Goal: Task Accomplishment & Management: Complete application form

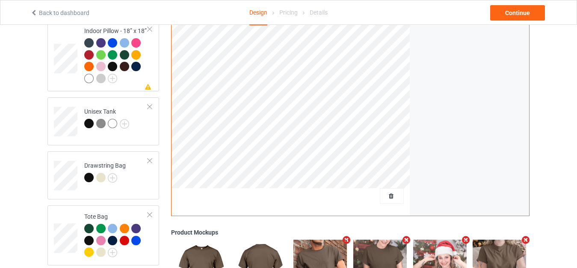
scroll to position [1027, 0]
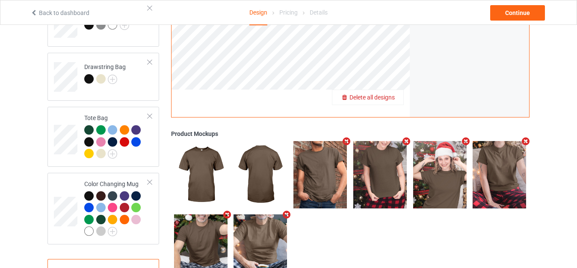
click at [390, 94] on span "Delete all designs" at bounding box center [372, 97] width 45 height 7
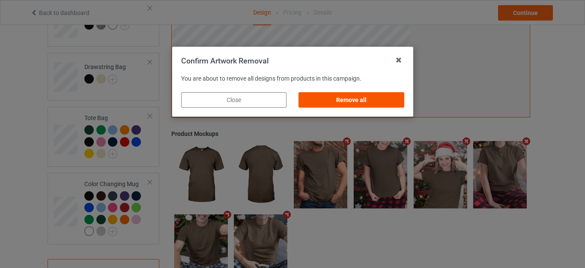
click at [355, 98] on div "Remove all" at bounding box center [350, 99] width 105 height 15
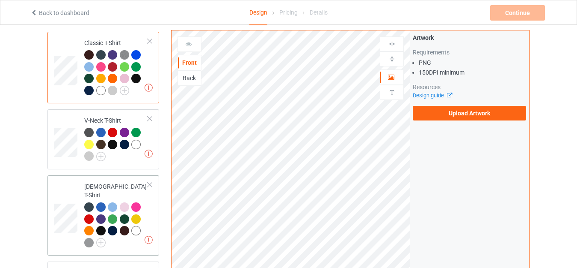
scroll to position [0, 0]
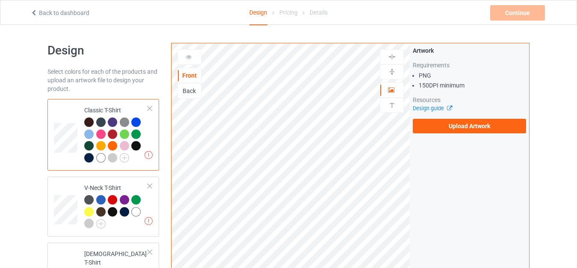
drag, startPoint x: 96, startPoint y: 107, endPoint x: 129, endPoint y: 109, distance: 33.0
click at [96, 108] on div "Classic T-Shirt" at bounding box center [116, 134] width 64 height 56
click at [454, 124] on label "Upload Artwork" at bounding box center [469, 126] width 113 height 15
click at [0, 0] on input "Upload Artwork" at bounding box center [0, 0] width 0 height 0
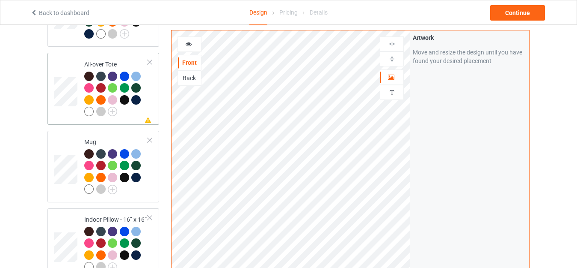
scroll to position [642, 0]
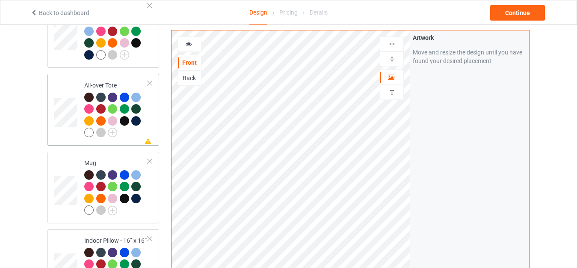
click at [106, 81] on div "All-over Tote" at bounding box center [116, 109] width 64 height 56
drag, startPoint x: 390, startPoint y: 60, endPoint x: 394, endPoint y: 48, distance: 12.9
click at [390, 59] on img at bounding box center [392, 59] width 8 height 8
click at [392, 37] on div at bounding box center [392, 43] width 24 height 15
click at [389, 44] on img at bounding box center [392, 44] width 8 height 8
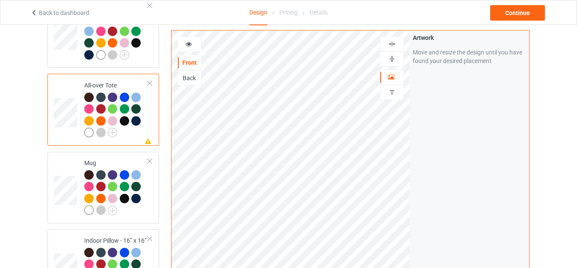
click at [191, 42] on icon at bounding box center [188, 43] width 7 height 6
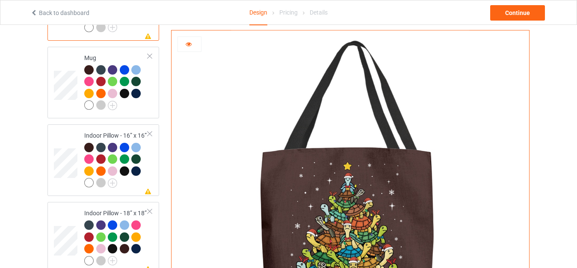
scroll to position [685, 0]
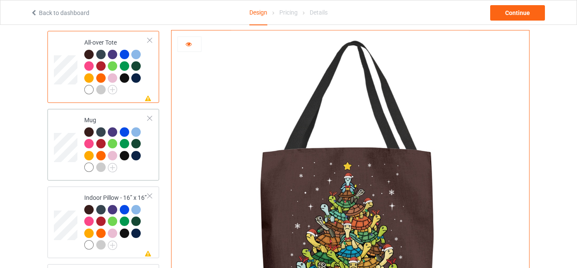
drag, startPoint x: 94, startPoint y: 109, endPoint x: 156, endPoint y: 125, distance: 64.3
click at [93, 112] on td "Mug" at bounding box center [116, 144] width 73 height 65
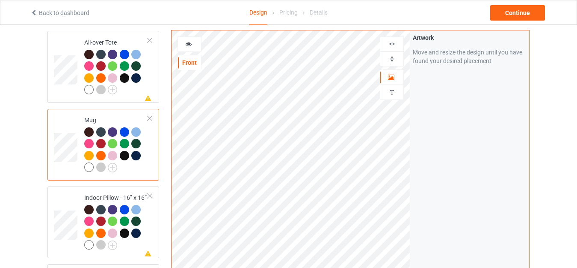
click at [189, 43] on icon at bounding box center [188, 43] width 7 height 6
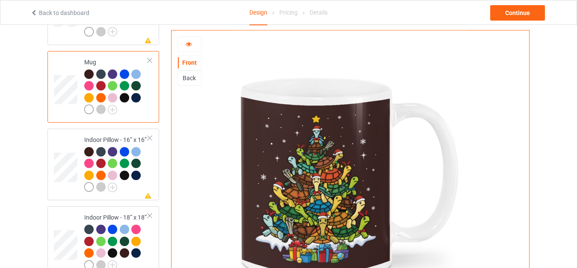
scroll to position [728, 0]
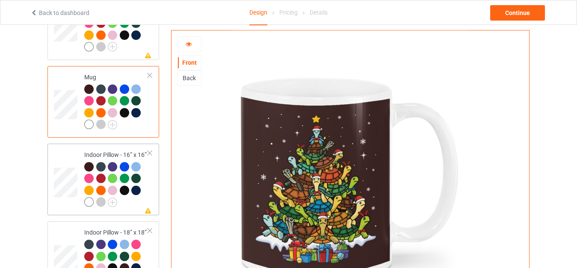
click at [100, 150] on div "Indoor Pillow - 16” x 16”" at bounding box center [116, 178] width 64 height 56
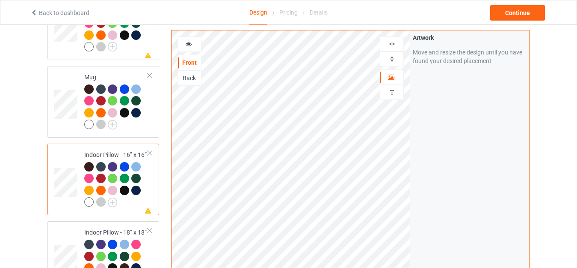
click at [392, 58] on img at bounding box center [392, 59] width 8 height 8
click at [387, 40] on div at bounding box center [392, 44] width 23 height 8
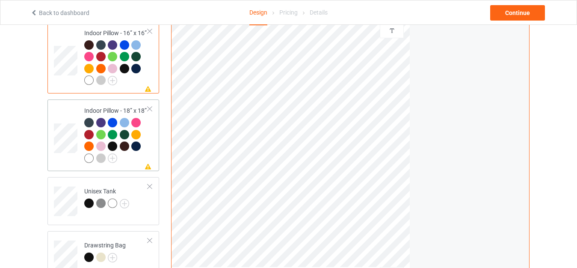
scroll to position [856, 0]
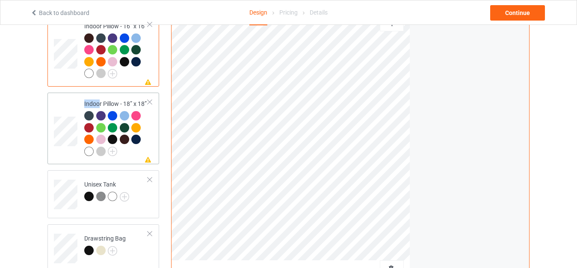
drag, startPoint x: 99, startPoint y: 95, endPoint x: 114, endPoint y: 94, distance: 15.5
click at [99, 99] on div "Indoor Pillow - 18” x 18”" at bounding box center [116, 127] width 64 height 56
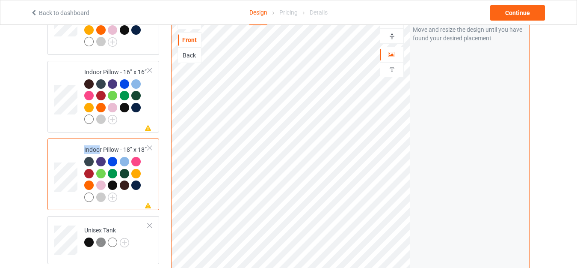
scroll to position [728, 0]
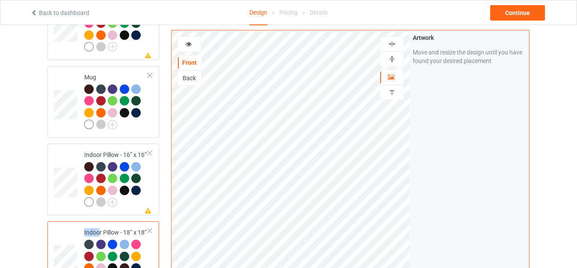
click at [391, 58] on img at bounding box center [392, 59] width 8 height 8
click at [392, 43] on img at bounding box center [392, 44] width 8 height 8
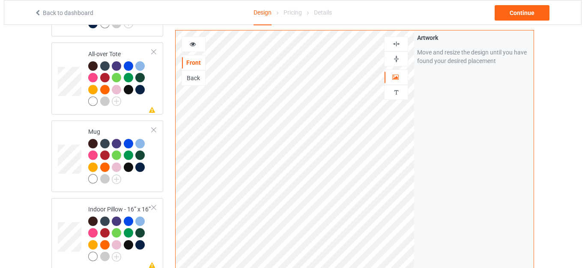
scroll to position [459, 0]
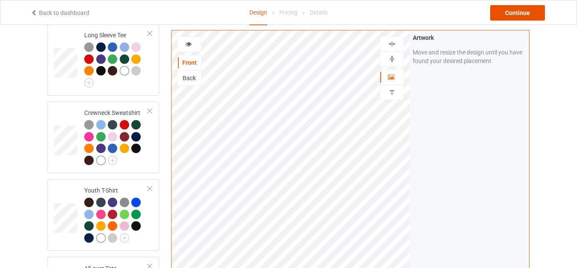
click at [514, 15] on div "Continue" at bounding box center [518, 12] width 55 height 15
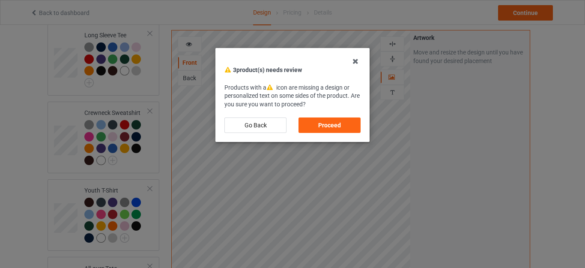
click at [328, 122] on div "Proceed" at bounding box center [329, 124] width 62 height 15
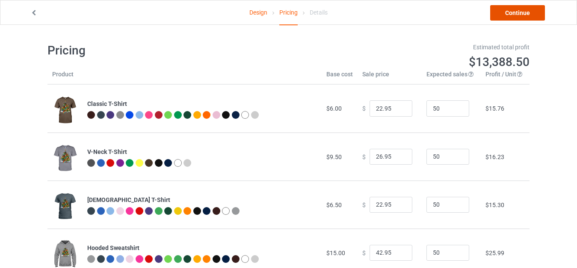
click at [514, 14] on link "Continue" at bounding box center [518, 12] width 55 height 15
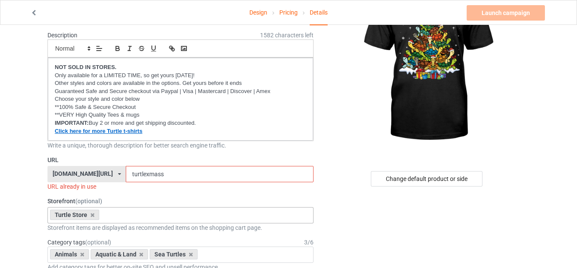
scroll to position [86, 0]
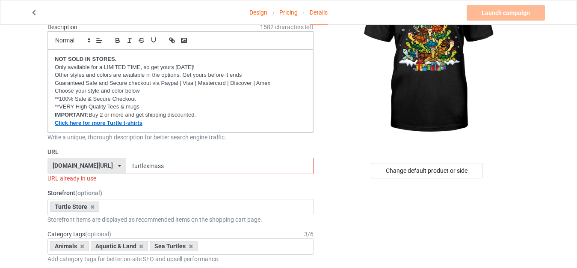
click at [127, 164] on input "turtlexmass" at bounding box center [219, 166] width 187 height 16
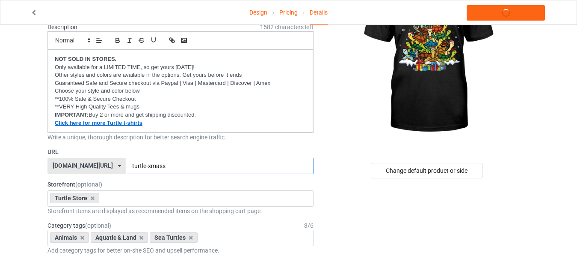
click at [157, 165] on input "turtle-xmass" at bounding box center [219, 166] width 187 height 16
type input "turtle-xmas"
click at [330, 173] on div "Change default product or side" at bounding box center [428, 170] width 204 height 15
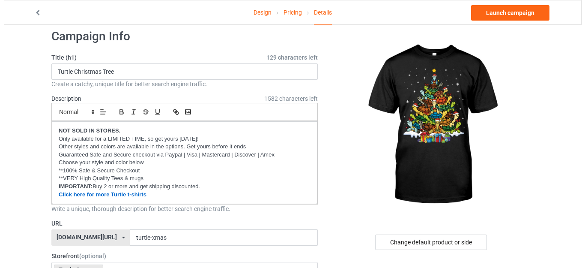
scroll to position [0, 0]
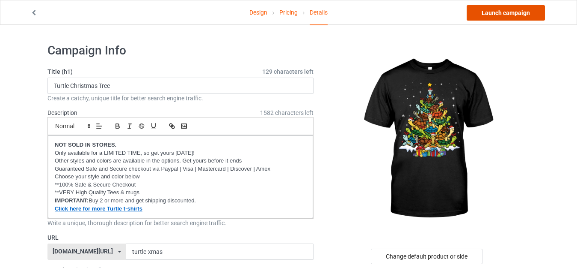
click at [500, 10] on link "Launch campaign" at bounding box center [506, 12] width 78 height 15
